Goal: Find specific page/section: Find specific page/section

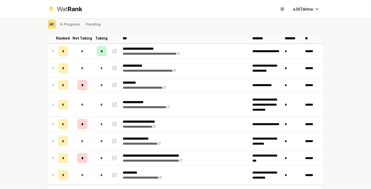
scroll to position [17, 0]
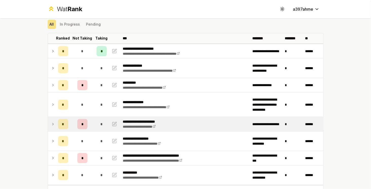
click at [51, 122] on icon at bounding box center [53, 124] width 4 height 6
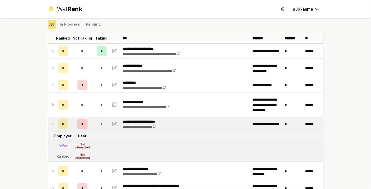
click at [51, 122] on icon at bounding box center [53, 124] width 4 height 6
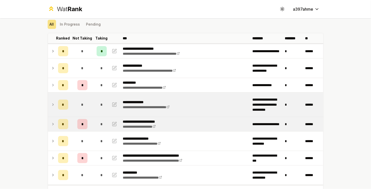
click at [51, 105] on icon at bounding box center [53, 105] width 4 height 6
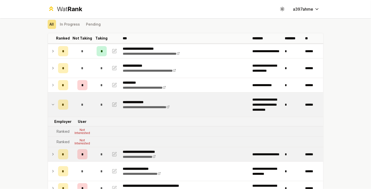
click at [51, 105] on icon at bounding box center [53, 105] width 4 height 6
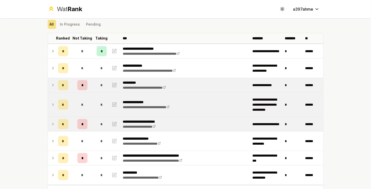
click at [51, 85] on icon at bounding box center [53, 85] width 4 height 6
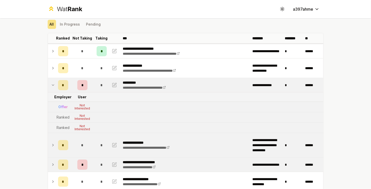
click at [52, 85] on icon at bounding box center [53, 85] width 4 height 6
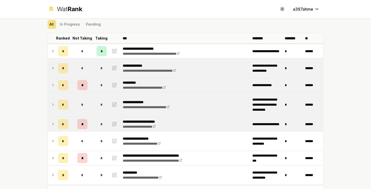
click at [53, 73] on td at bounding box center [52, 68] width 8 height 19
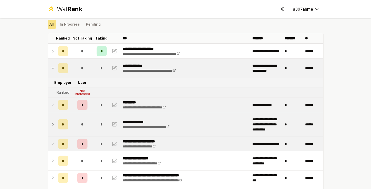
click at [53, 73] on td at bounding box center [52, 68] width 8 height 19
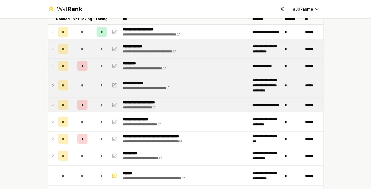
scroll to position [45, 0]
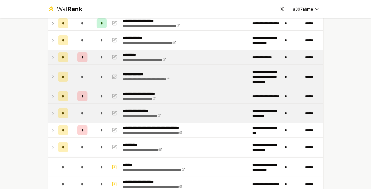
click at [52, 112] on icon at bounding box center [53, 113] width 4 height 6
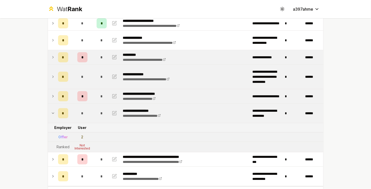
click at [52, 113] on icon at bounding box center [53, 113] width 2 height 1
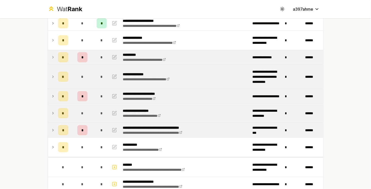
click at [56, 130] on td "*" at bounding box center [63, 130] width 14 height 14
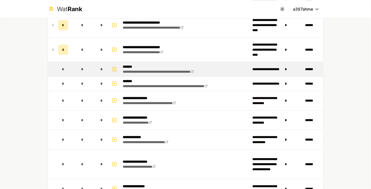
scroll to position [617, 0]
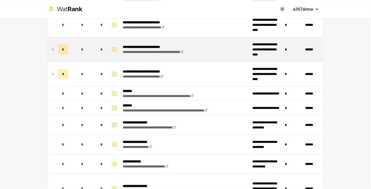
click at [51, 46] on icon at bounding box center [53, 49] width 4 height 6
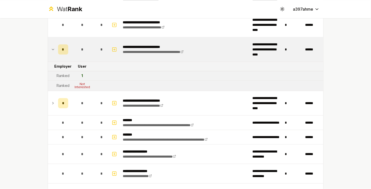
click at [51, 46] on icon at bounding box center [53, 49] width 4 height 6
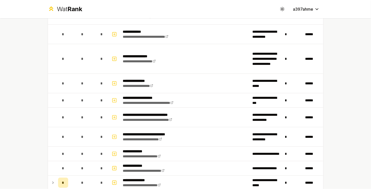
scroll to position [850, 0]
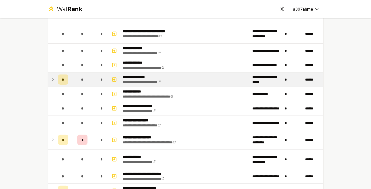
click at [48, 74] on td at bounding box center [52, 80] width 8 height 14
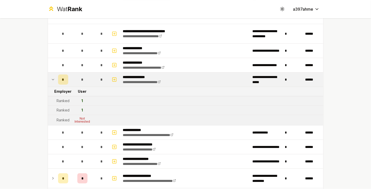
click at [48, 74] on td at bounding box center [52, 80] width 8 height 14
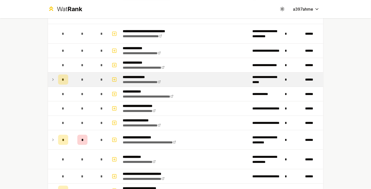
scroll to position [907, 0]
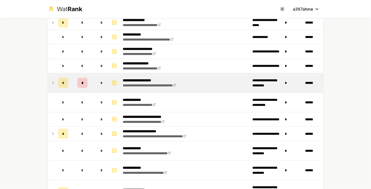
click at [52, 82] on icon at bounding box center [52, 83] width 1 height 2
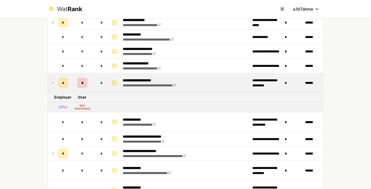
click at [52, 82] on icon at bounding box center [53, 82] width 2 height 1
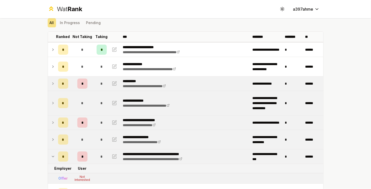
scroll to position [39, 0]
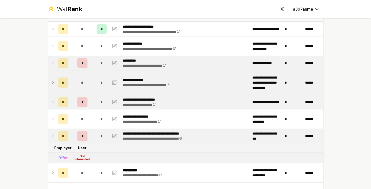
click at [52, 134] on icon at bounding box center [53, 136] width 4 height 6
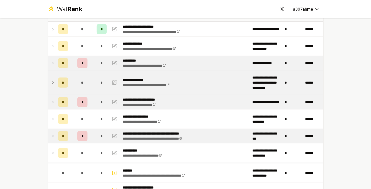
click at [52, 134] on icon at bounding box center [53, 136] width 4 height 6
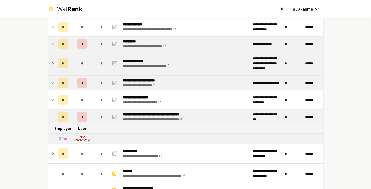
scroll to position [59, 0]
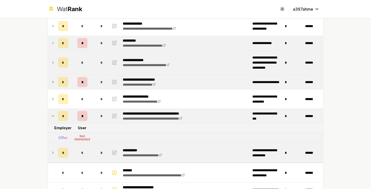
click at [53, 150] on td at bounding box center [52, 152] width 8 height 19
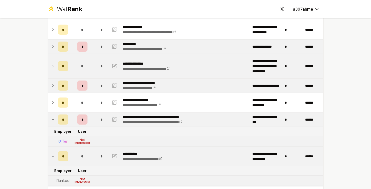
click at [53, 103] on icon at bounding box center [53, 103] width 4 height 6
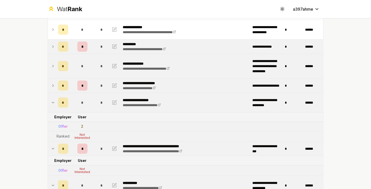
scroll to position [67, 0]
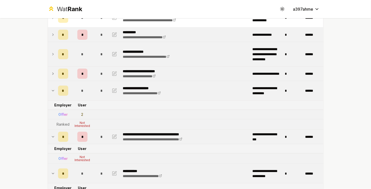
click at [52, 93] on td at bounding box center [52, 90] width 8 height 19
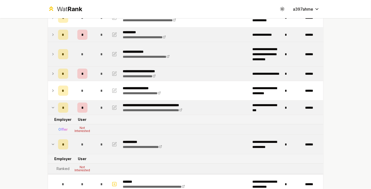
click at [53, 71] on td at bounding box center [52, 74] width 8 height 14
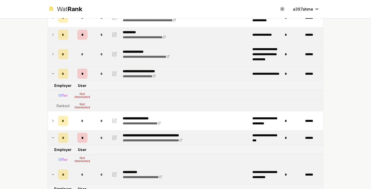
scroll to position [63, 0]
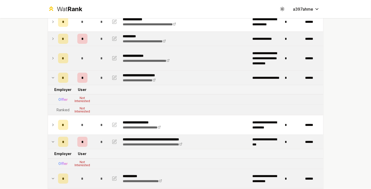
click at [52, 63] on td at bounding box center [52, 58] width 8 height 24
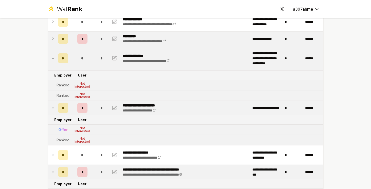
scroll to position [50, 0]
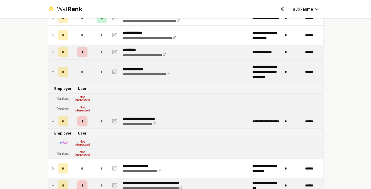
click at [52, 55] on td at bounding box center [52, 52] width 8 height 14
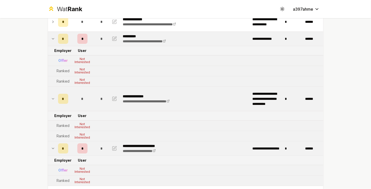
scroll to position [30, 0]
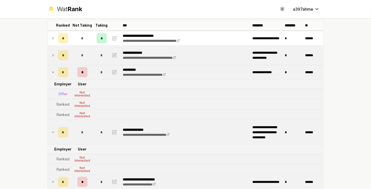
drag, startPoint x: 53, startPoint y: 54, endPoint x: 49, endPoint y: 54, distance: 3.8
click at [51, 54] on icon at bounding box center [53, 55] width 4 height 6
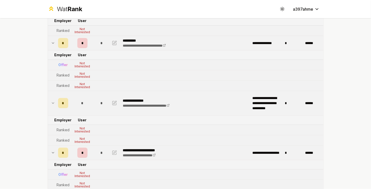
scroll to position [77, 0]
